Goal: Task Accomplishment & Management: Complete application form

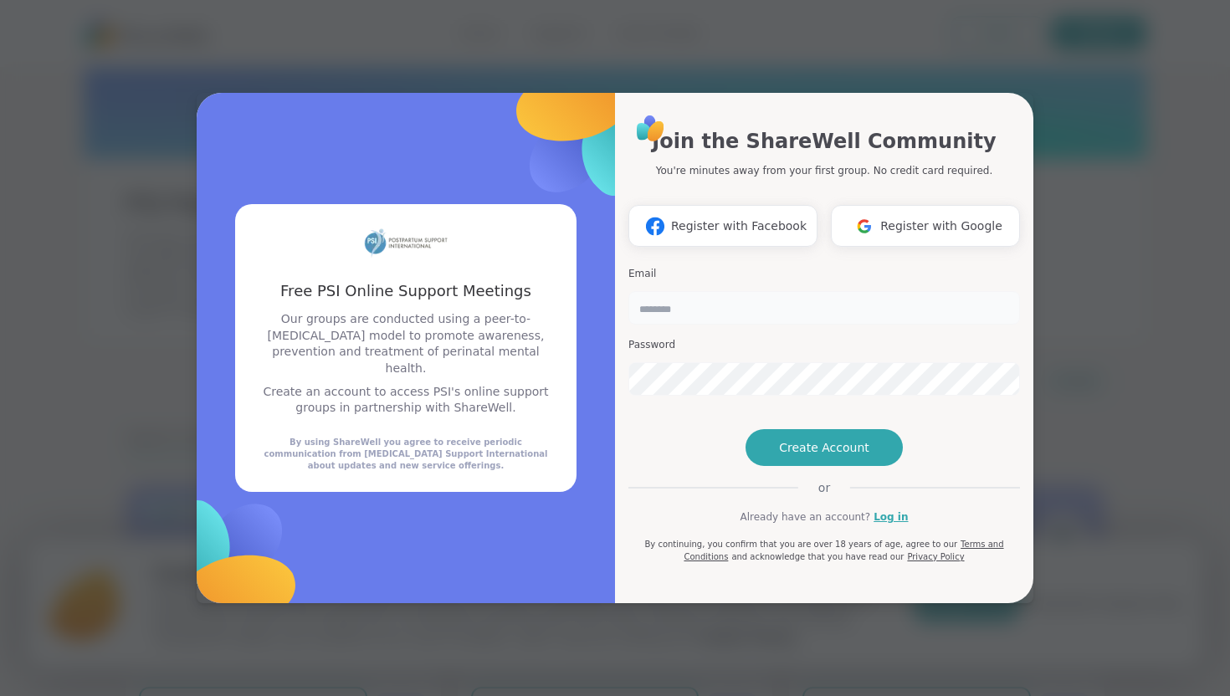
click at [703, 291] on input "email" at bounding box center [824, 307] width 392 height 33
type input "**********"
click at [784, 466] on button "Create Account" at bounding box center [824, 447] width 157 height 37
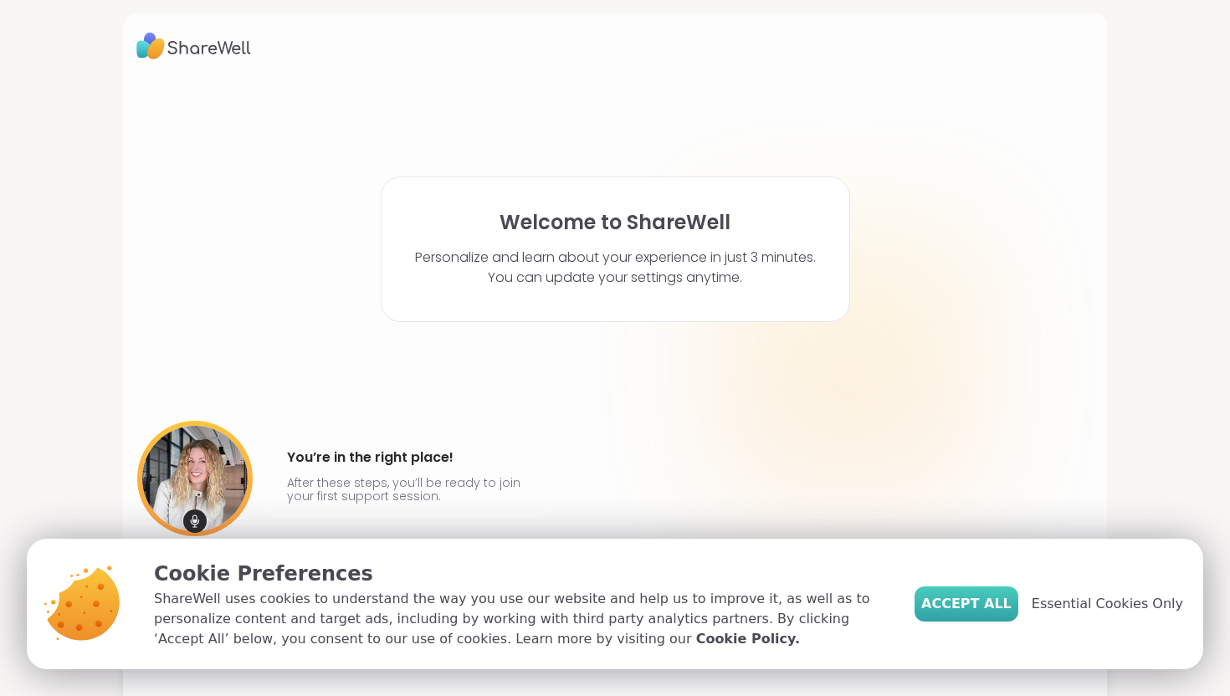
click at [962, 604] on span "Accept All" at bounding box center [966, 604] width 90 height 20
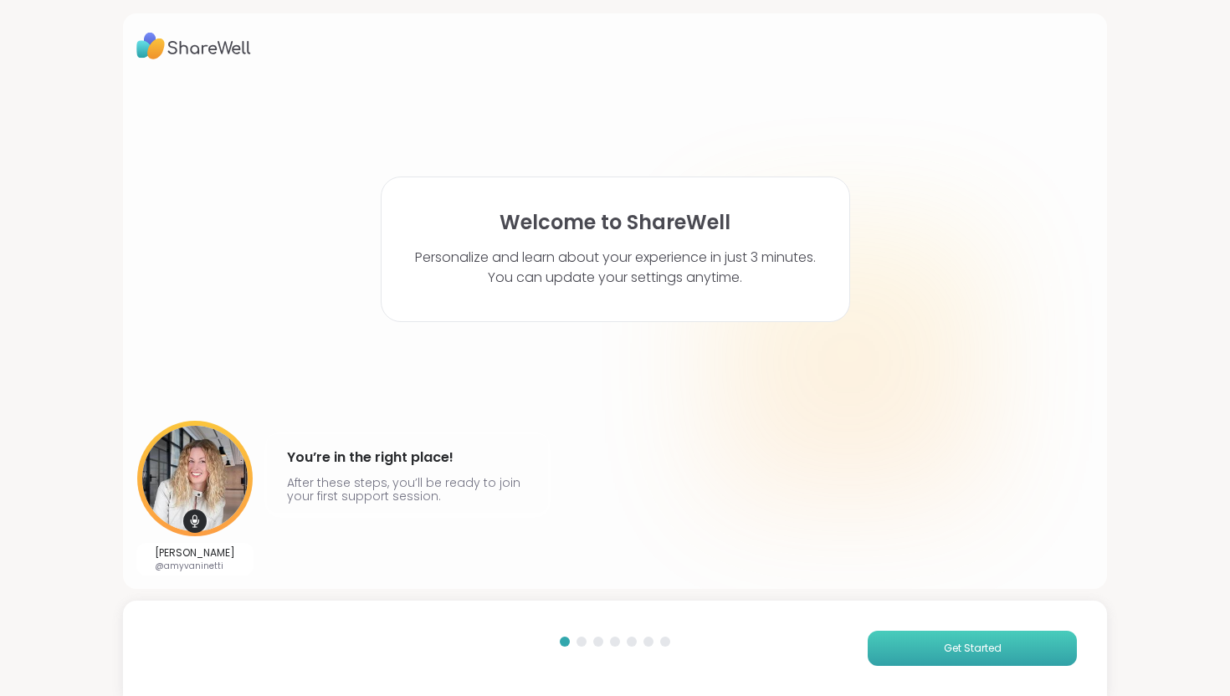
click at [905, 644] on button "Get Started" at bounding box center [972, 648] width 209 height 35
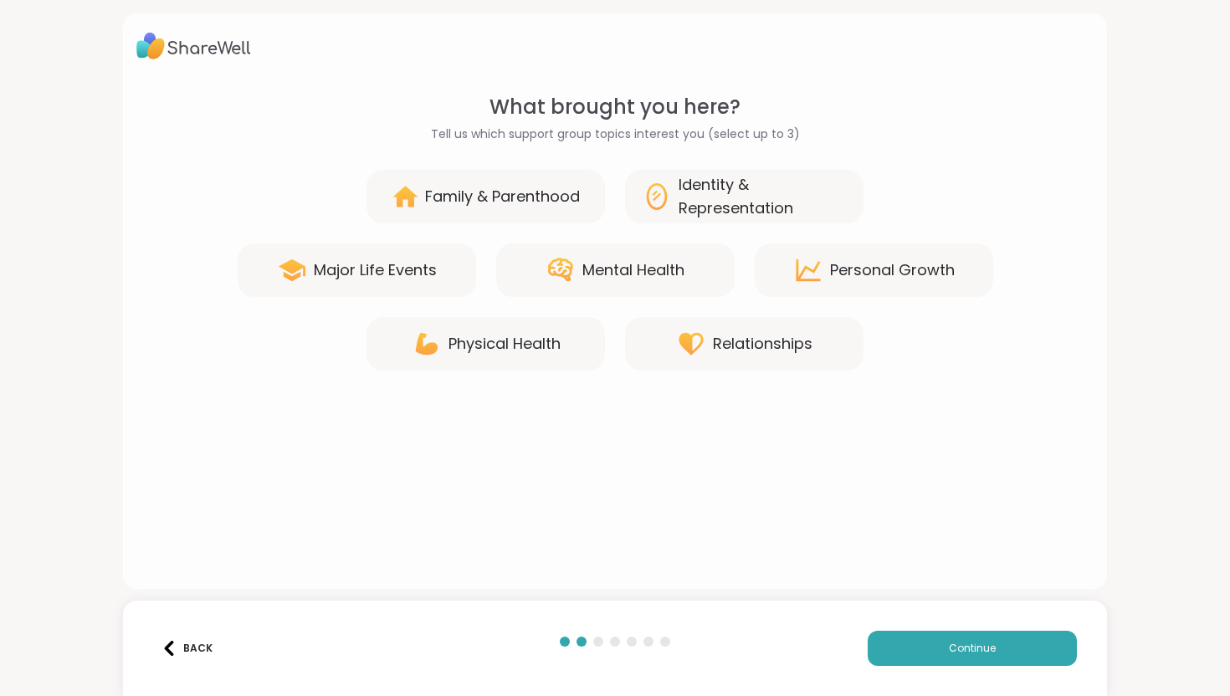
click at [695, 197] on div "Identity & Representation" at bounding box center [763, 196] width 168 height 47
click at [513, 199] on div "Family & Parenthood" at bounding box center [502, 196] width 155 height 23
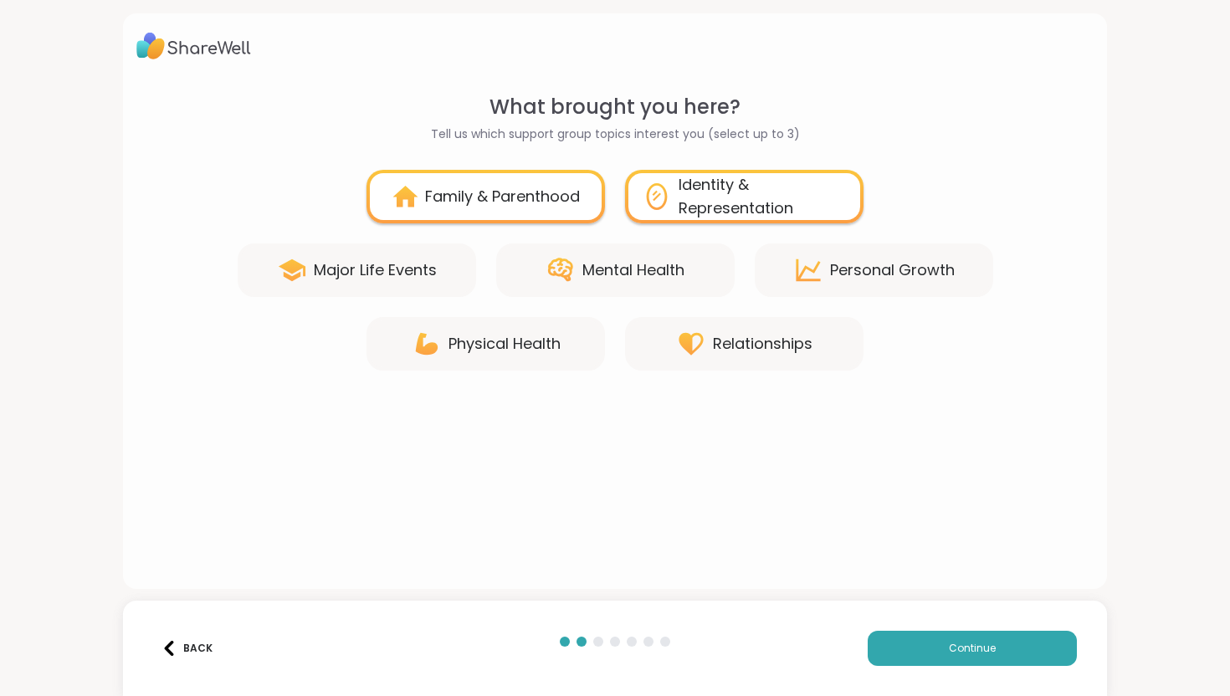
click at [598, 268] on div "Mental Health" at bounding box center [633, 270] width 102 height 23
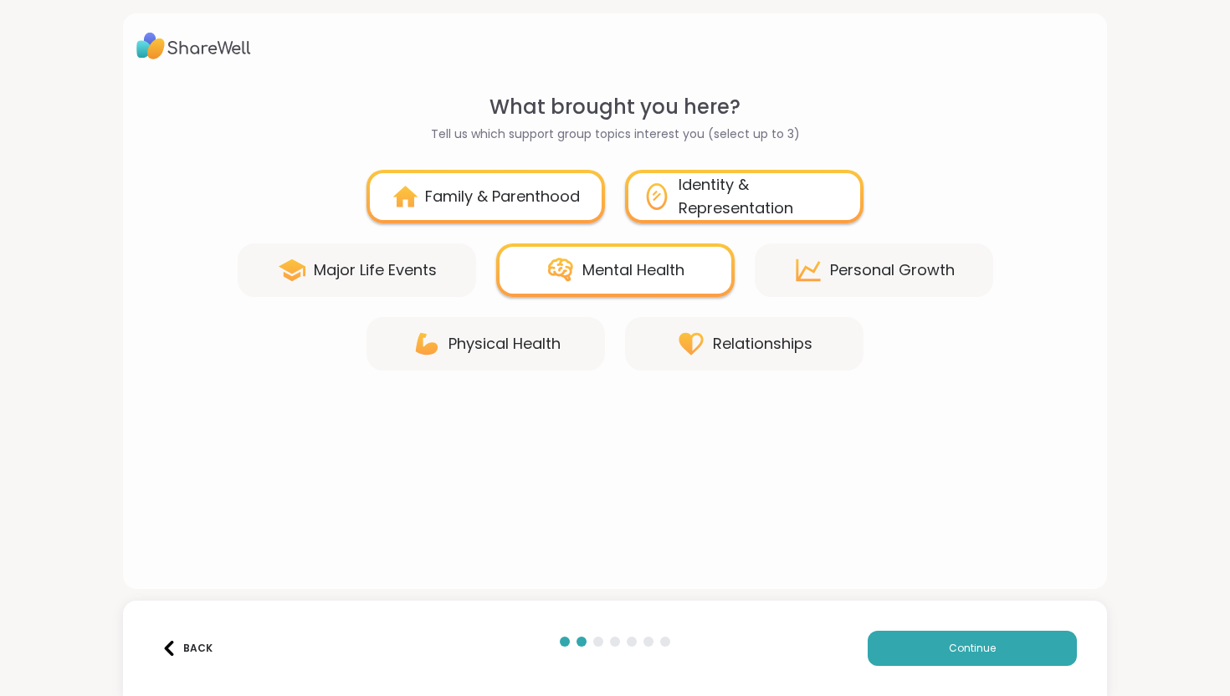
click at [751, 346] on div "Relationships" at bounding box center [763, 343] width 100 height 23
click at [873, 268] on div "Personal Growth" at bounding box center [892, 270] width 125 height 23
click at [925, 655] on button "Continue" at bounding box center [972, 648] width 209 height 35
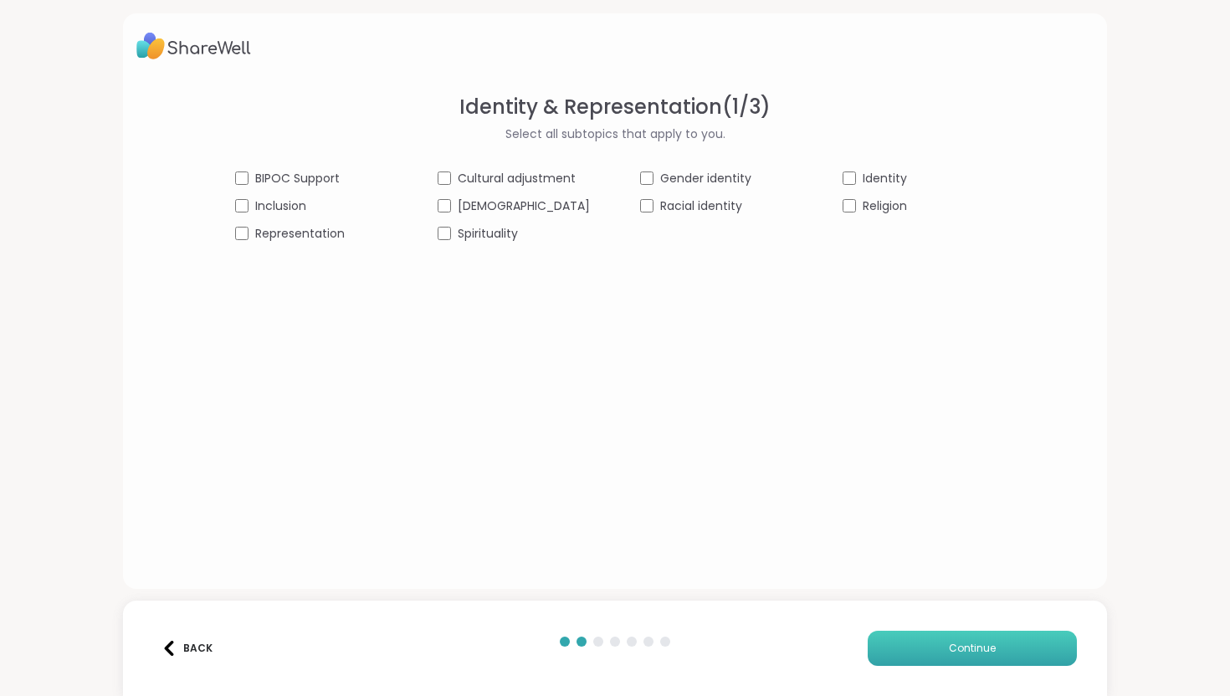
click at [934, 657] on button "Continue" at bounding box center [972, 648] width 209 height 35
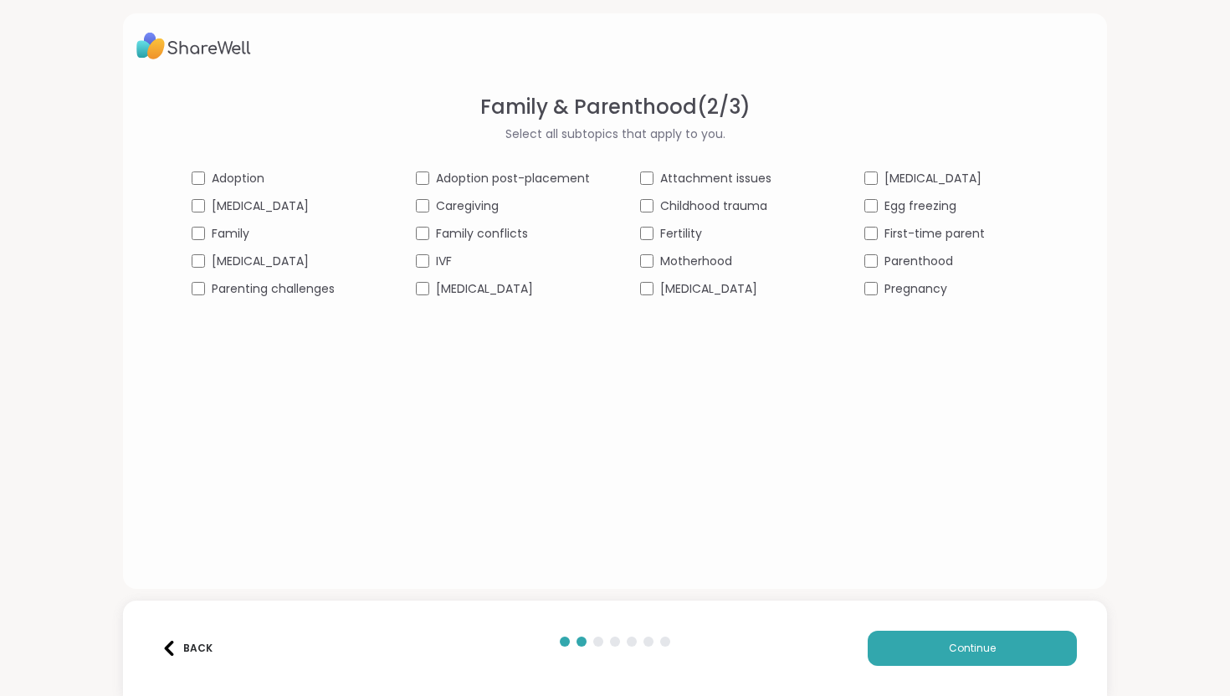
click at [877, 180] on div "[MEDICAL_DATA]" at bounding box center [951, 179] width 174 height 18
click at [951, 648] on span "Continue" at bounding box center [972, 648] width 47 height 15
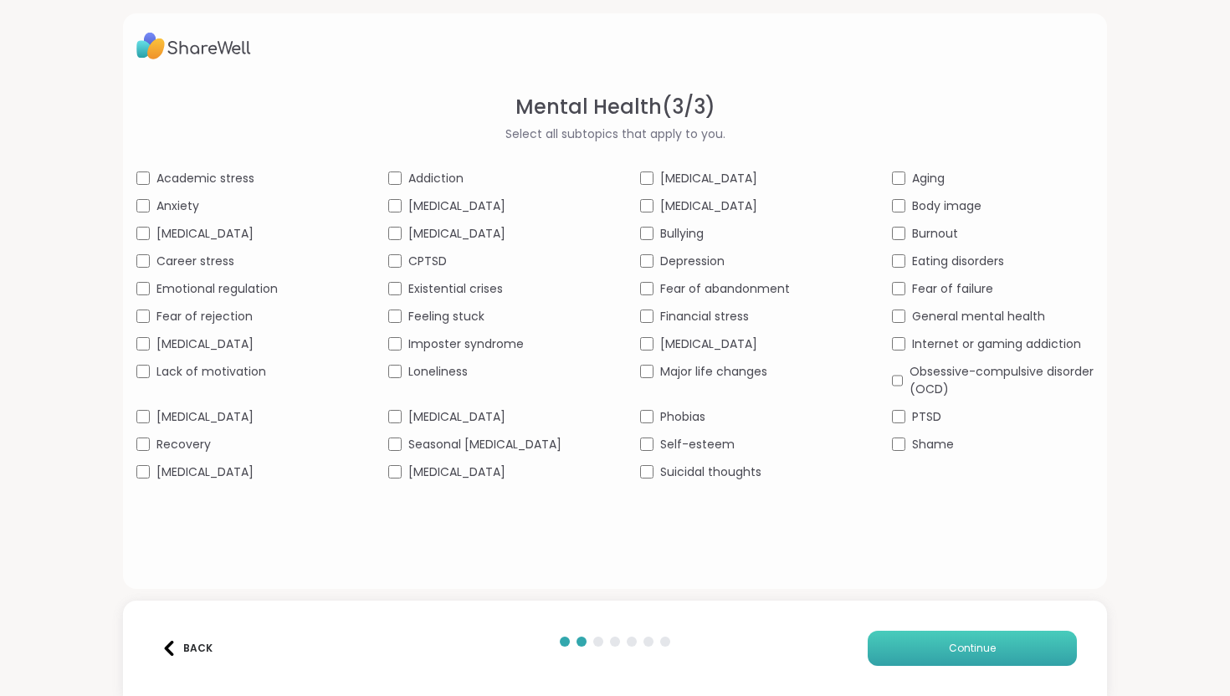
click at [944, 648] on button "Continue" at bounding box center [972, 648] width 209 height 35
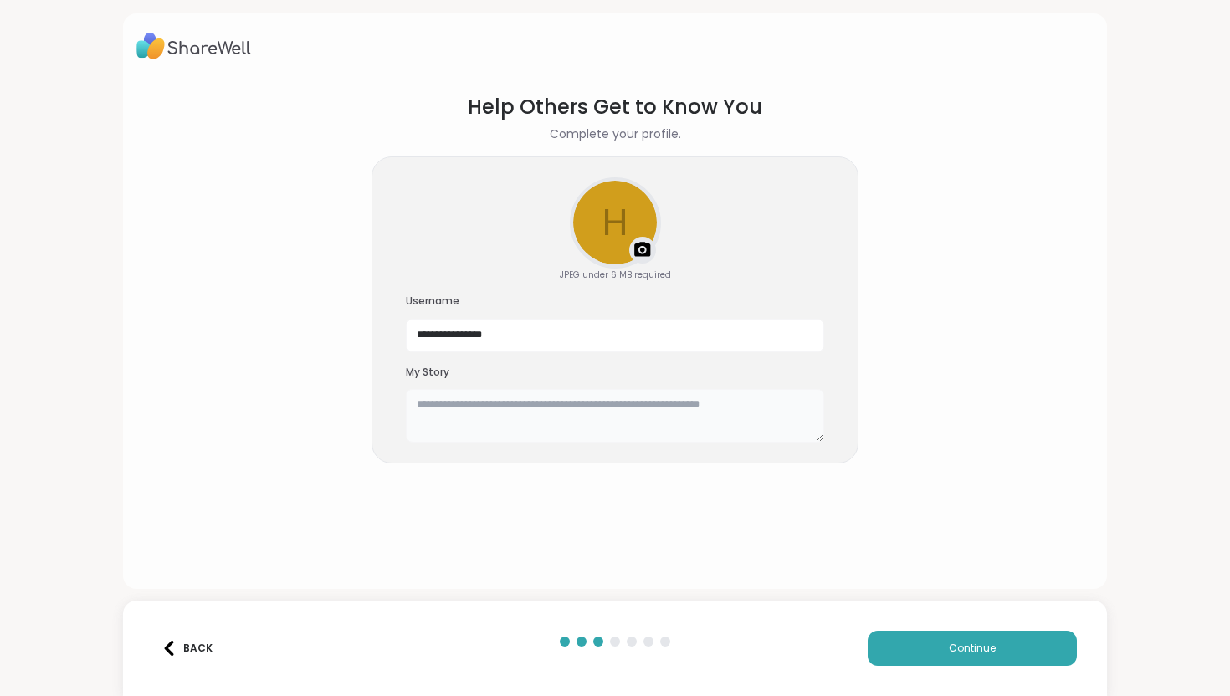
click at [498, 408] on textarea at bounding box center [615, 416] width 418 height 54
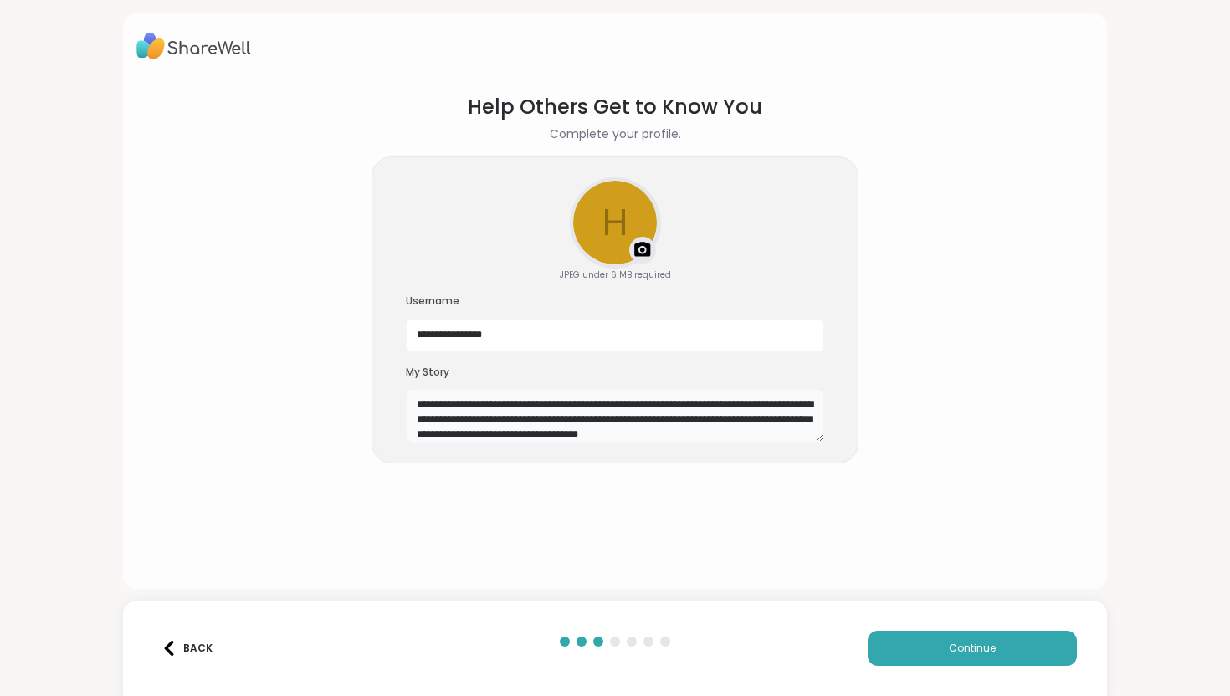
scroll to position [14, 0]
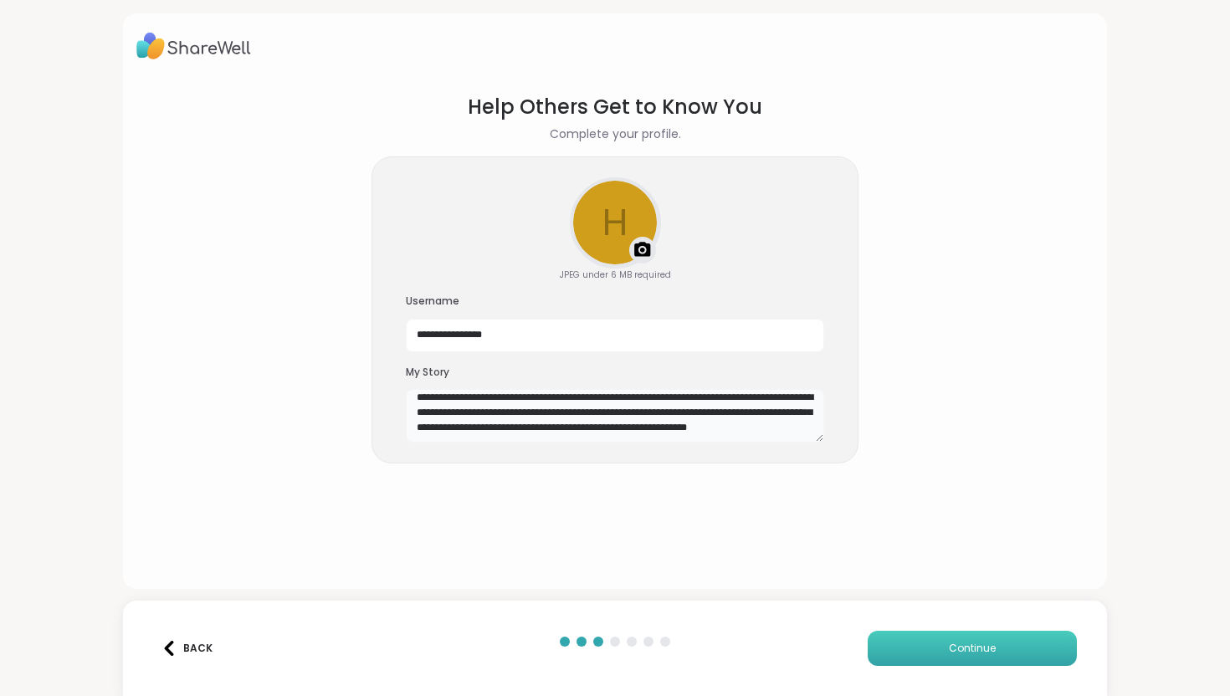
type textarea "**********"
click at [890, 649] on button "Continue" at bounding box center [972, 648] width 209 height 35
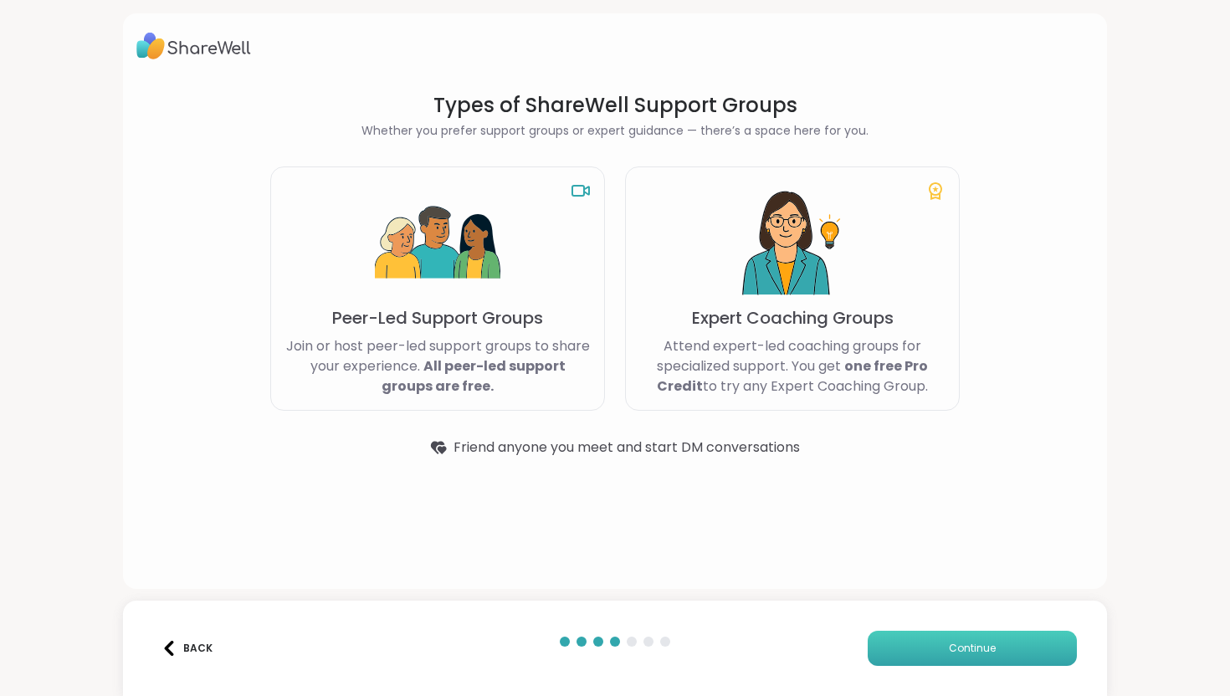
click at [910, 643] on button "Continue" at bounding box center [972, 648] width 209 height 35
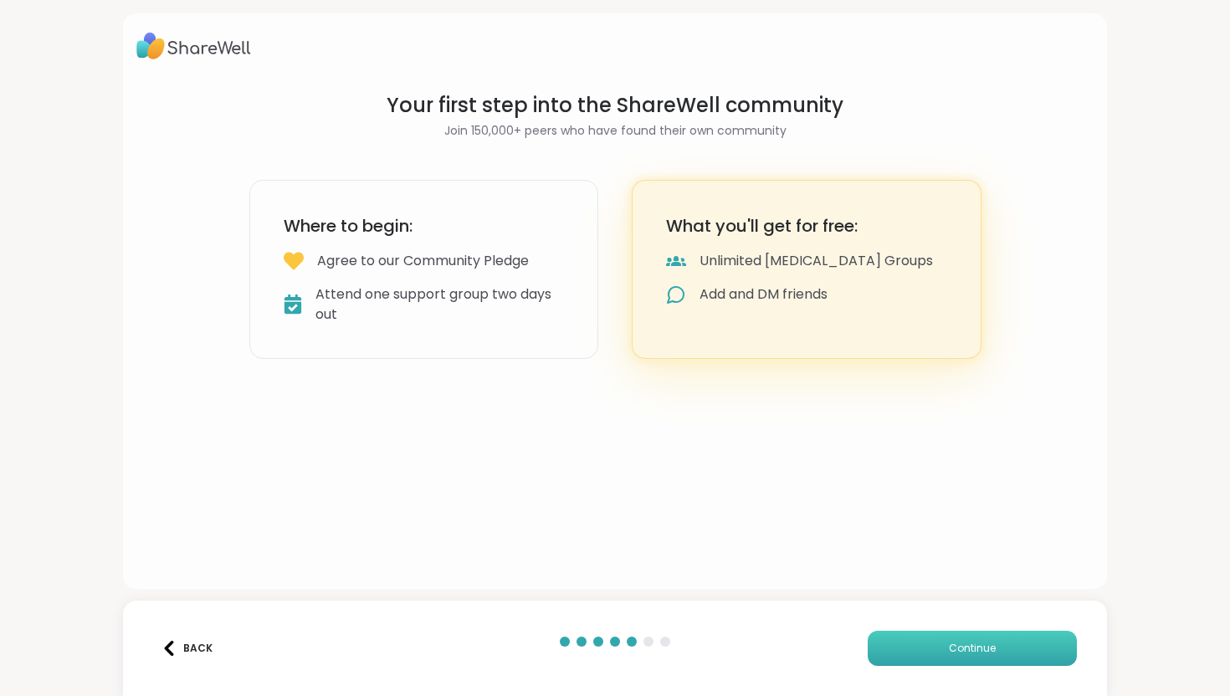
click at [911, 649] on button "Continue" at bounding box center [972, 648] width 209 height 35
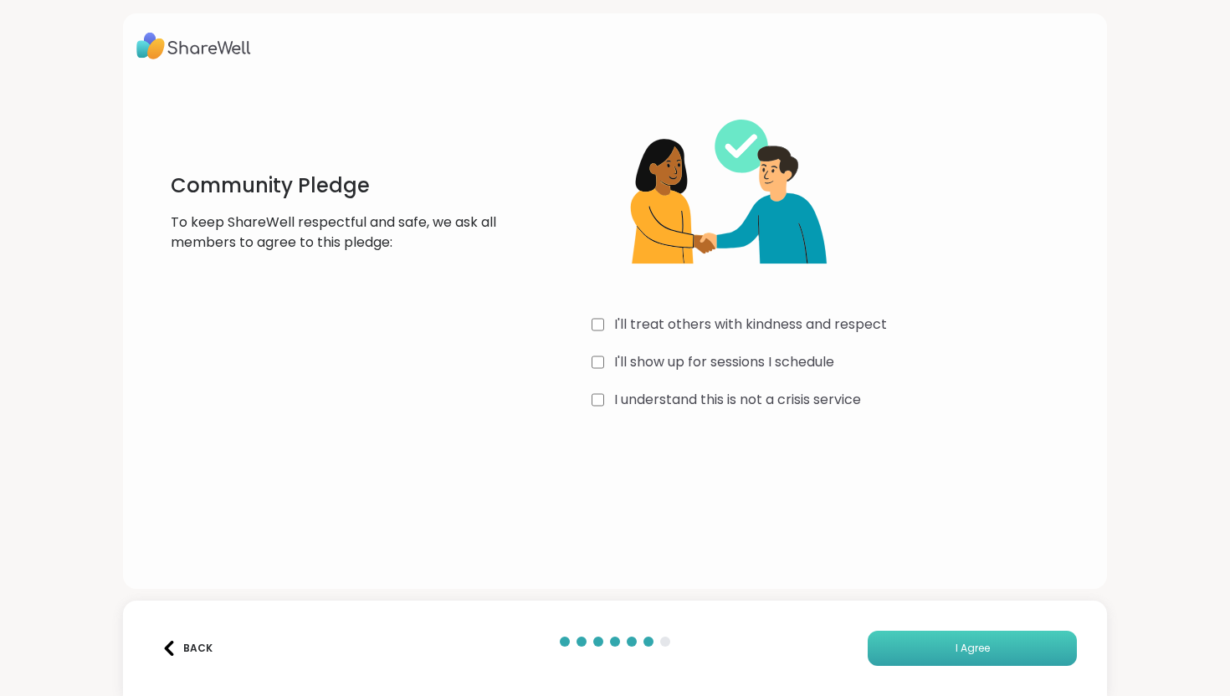
click at [915, 649] on button "I Agree" at bounding box center [972, 648] width 209 height 35
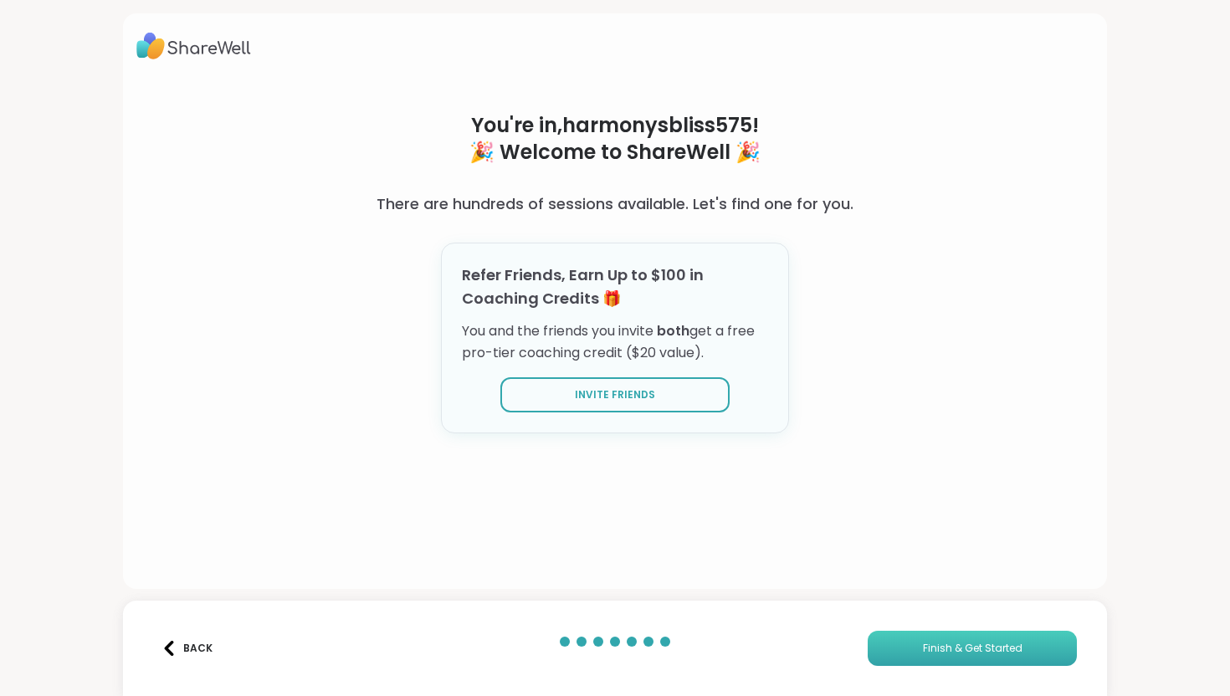
click at [926, 649] on span "Finish & Get Started" at bounding box center [973, 648] width 100 height 15
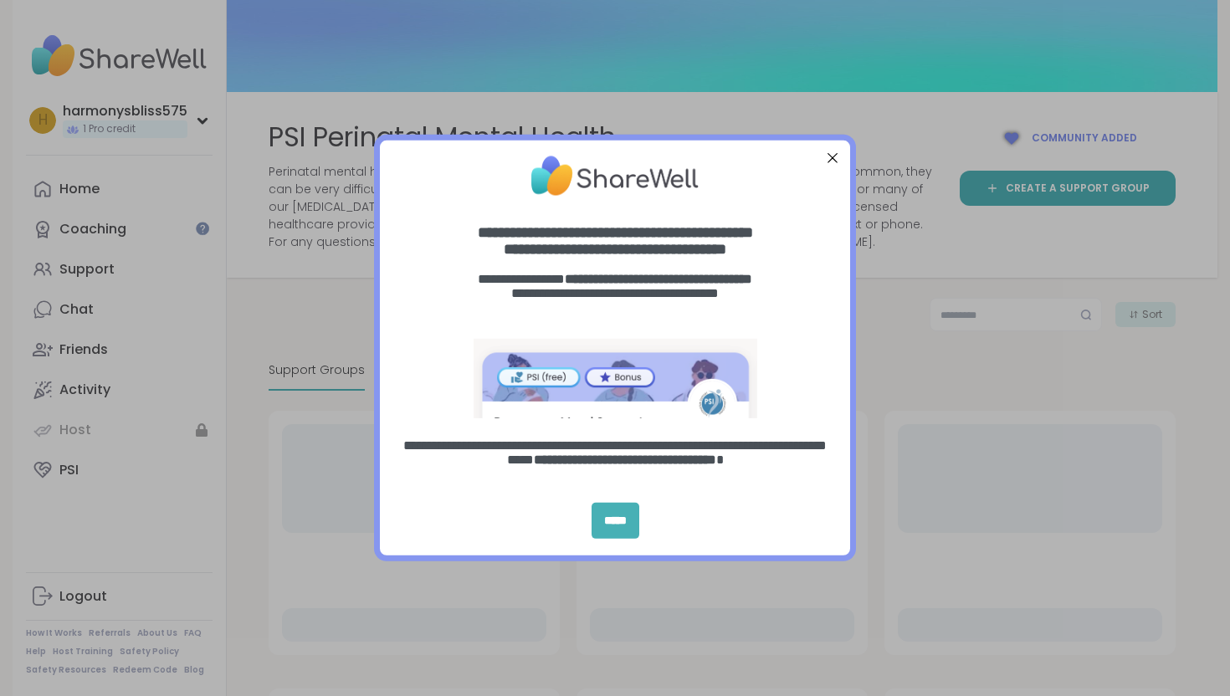
click at [622, 519] on div "*****" at bounding box center [616, 521] width 48 height 36
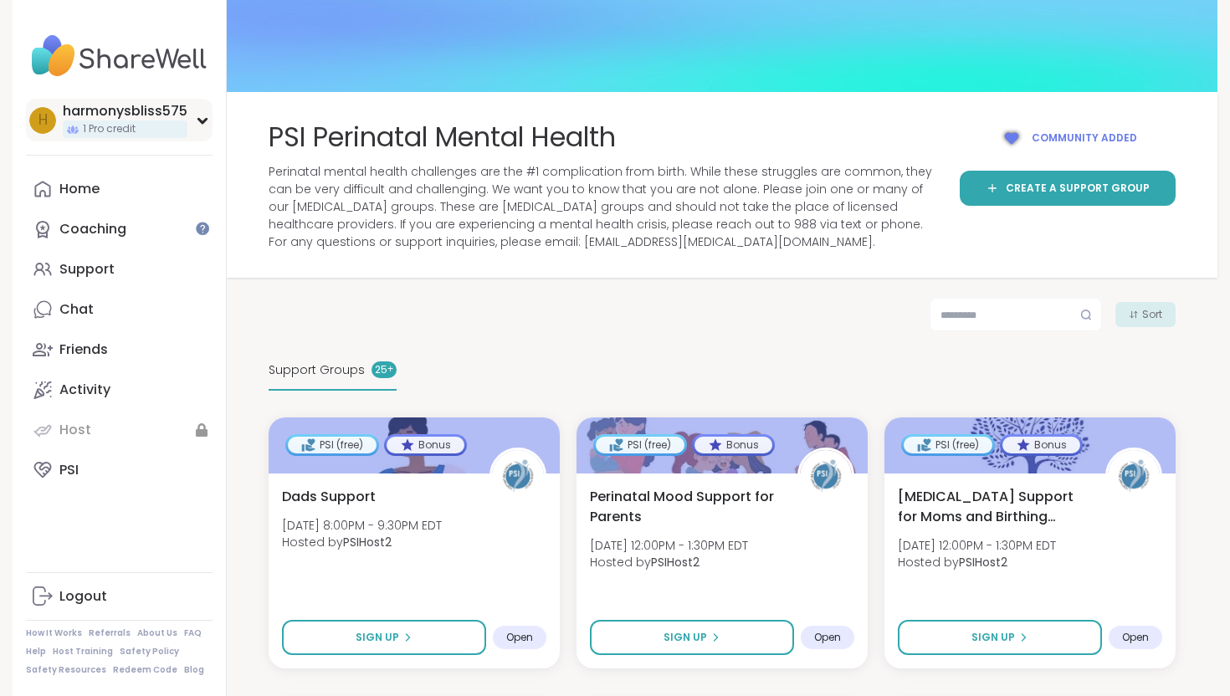
click at [202, 121] on icon at bounding box center [202, 121] width 8 height 4
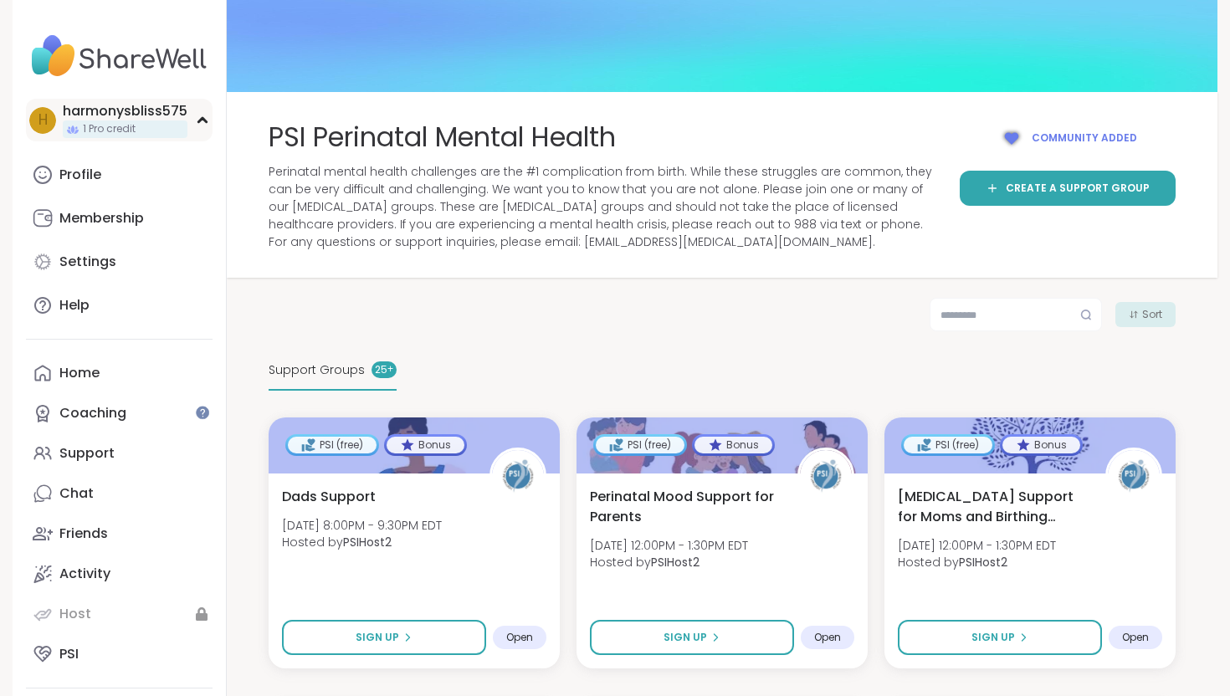
click at [196, 120] on icon at bounding box center [202, 120] width 13 height 8
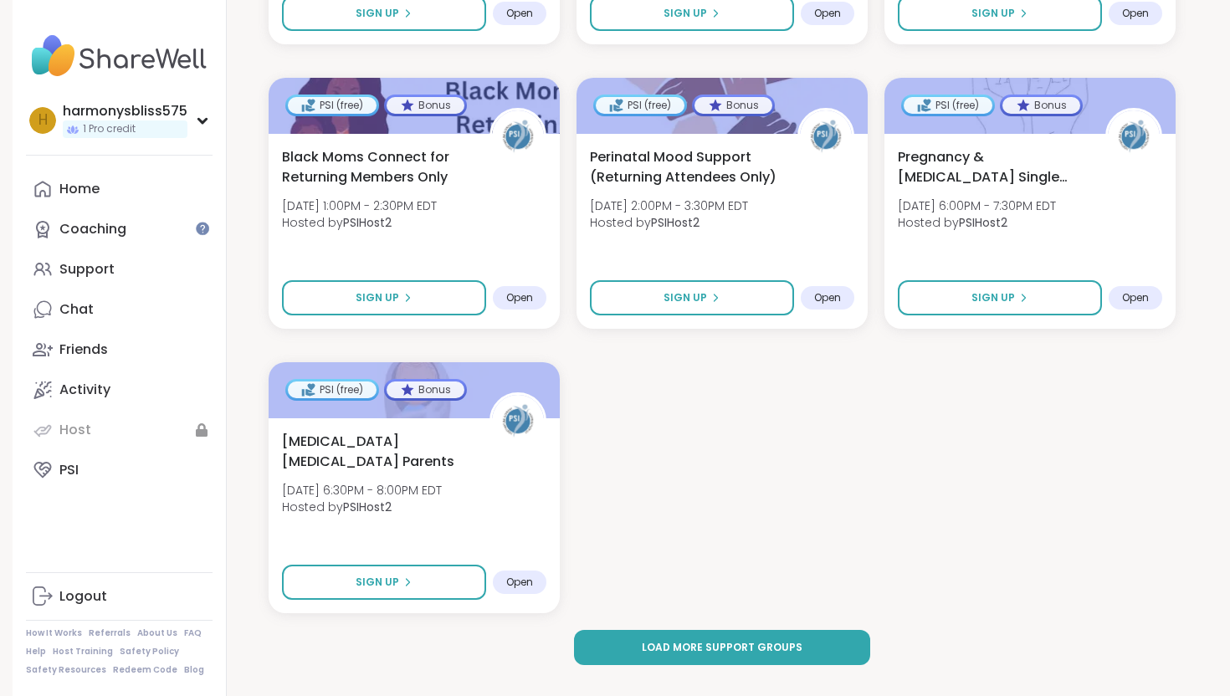
scroll to position [2354, 0]
